Goal: Navigation & Orientation: Find specific page/section

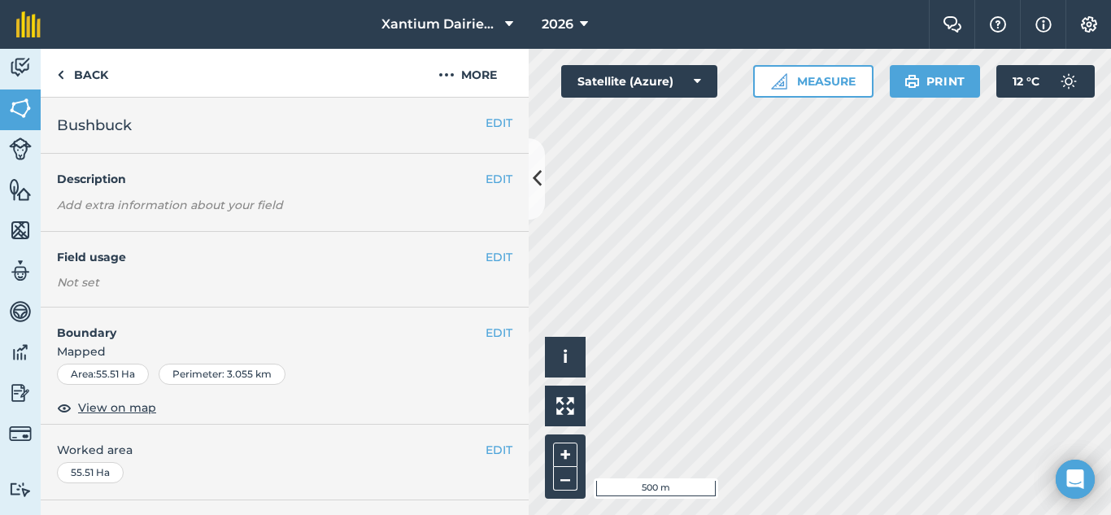
scroll to position [325, 0]
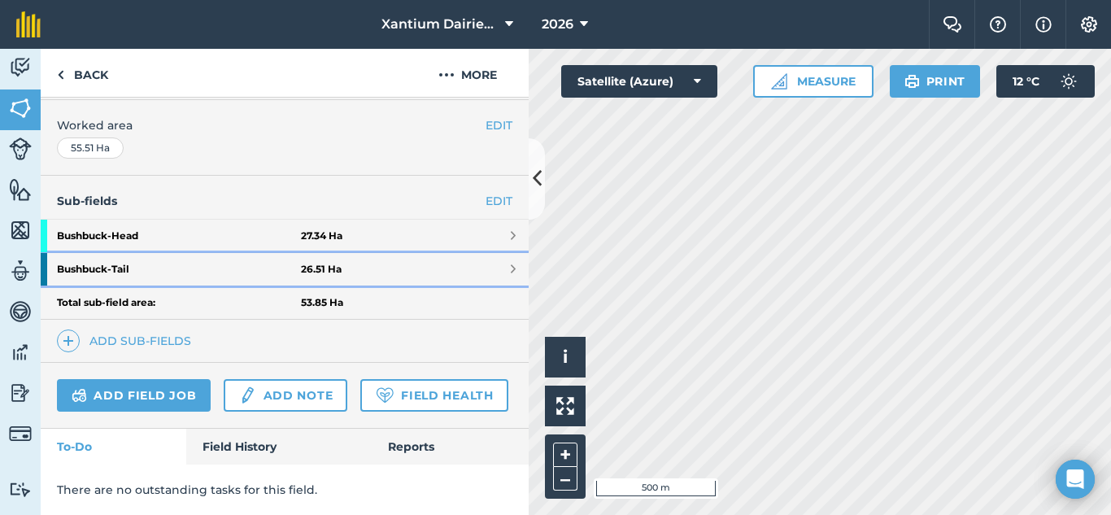
click at [137, 267] on strong "Bushbuck - Tail" at bounding box center [179, 269] width 244 height 33
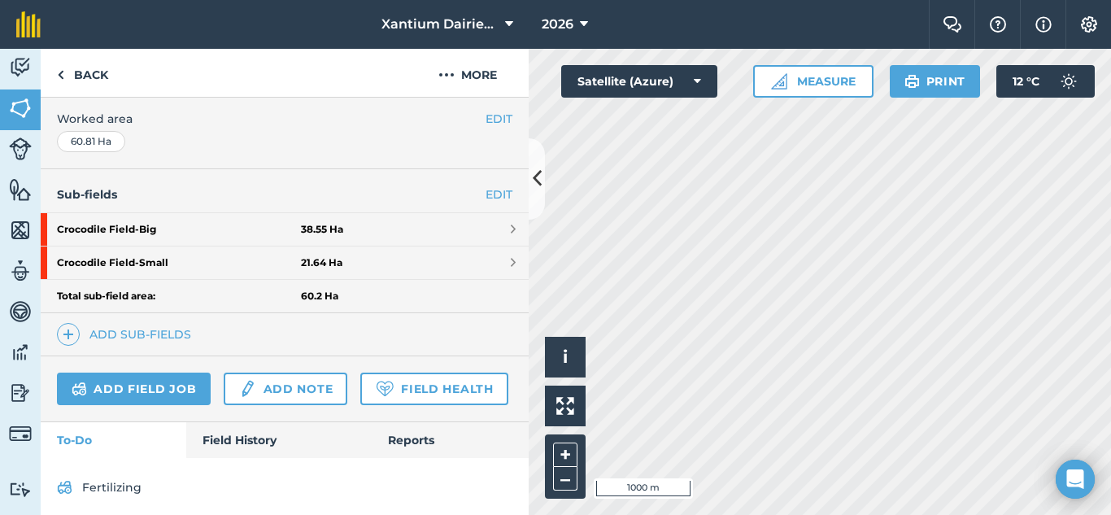
scroll to position [385, 0]
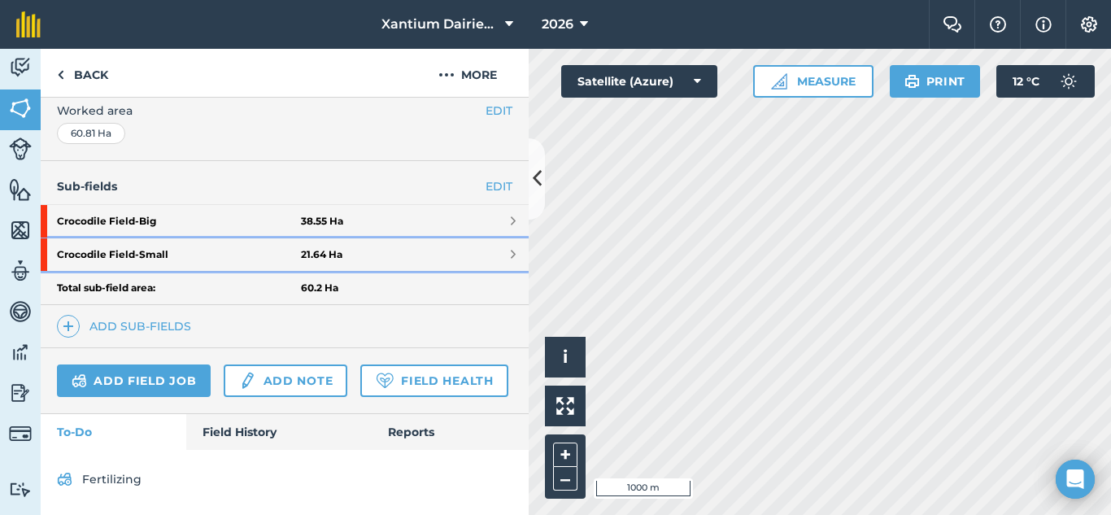
click at [191, 238] on strong "Crocodile Field - Small" at bounding box center [179, 254] width 244 height 33
